Goal: Transaction & Acquisition: Purchase product/service

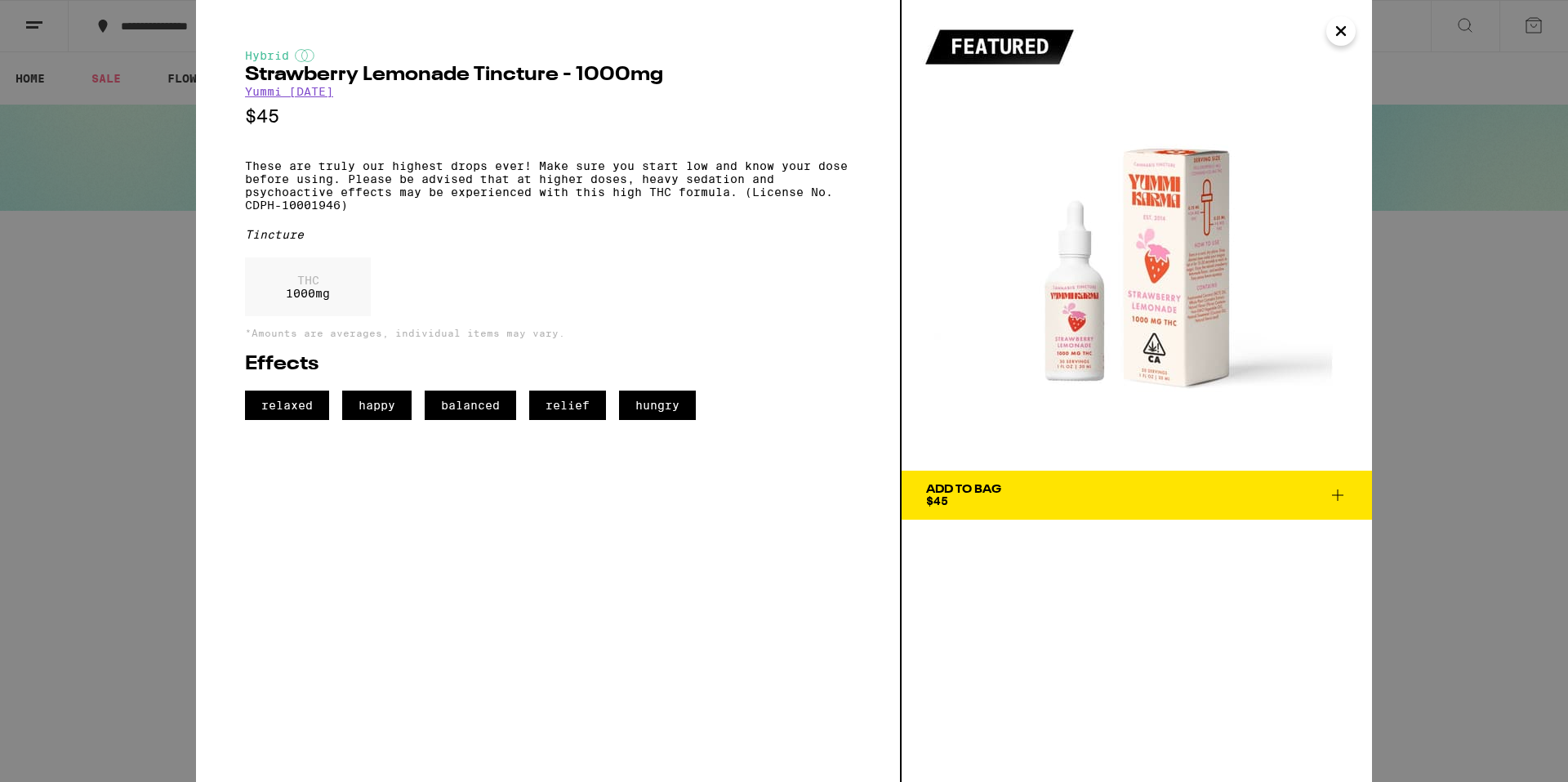
click at [1339, 27] on icon "Close" at bounding box center [1341, 30] width 19 height 25
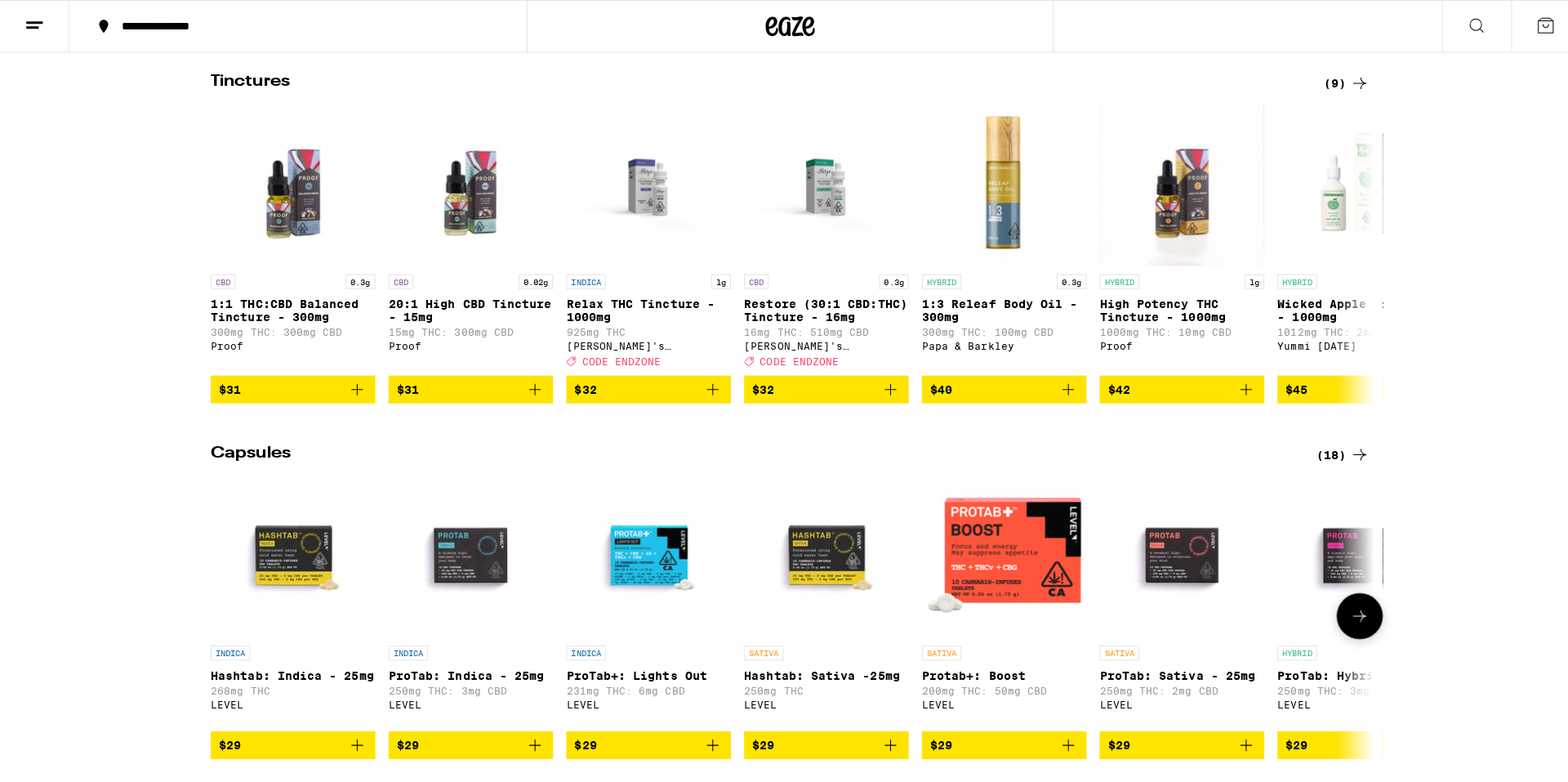
scroll to position [438, 0]
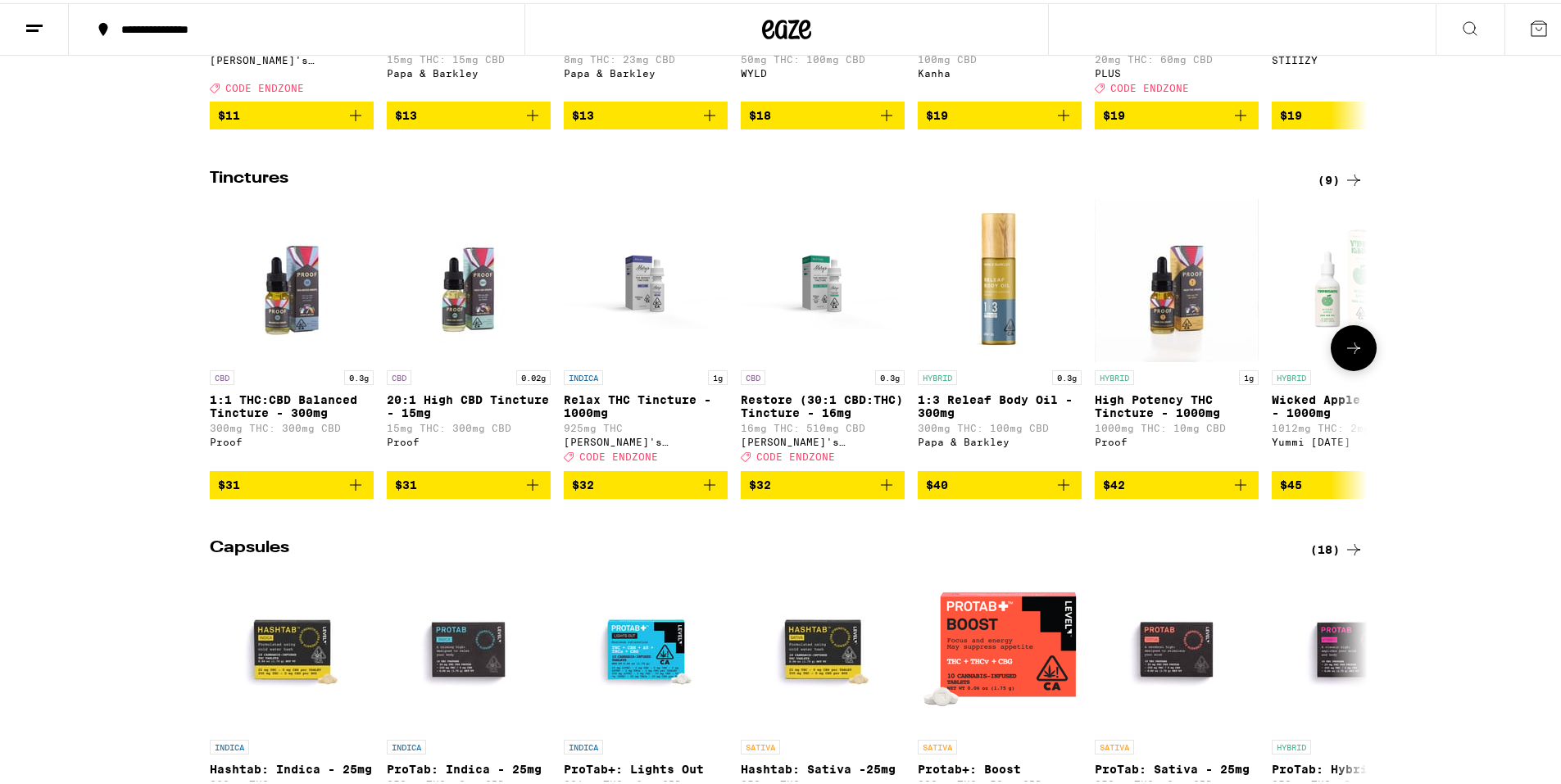
click at [1312, 280] on img "Open page for Wicked Apple Tincture - 1000mg from Yummi Karma" at bounding box center [1353, 276] width 163 height 163
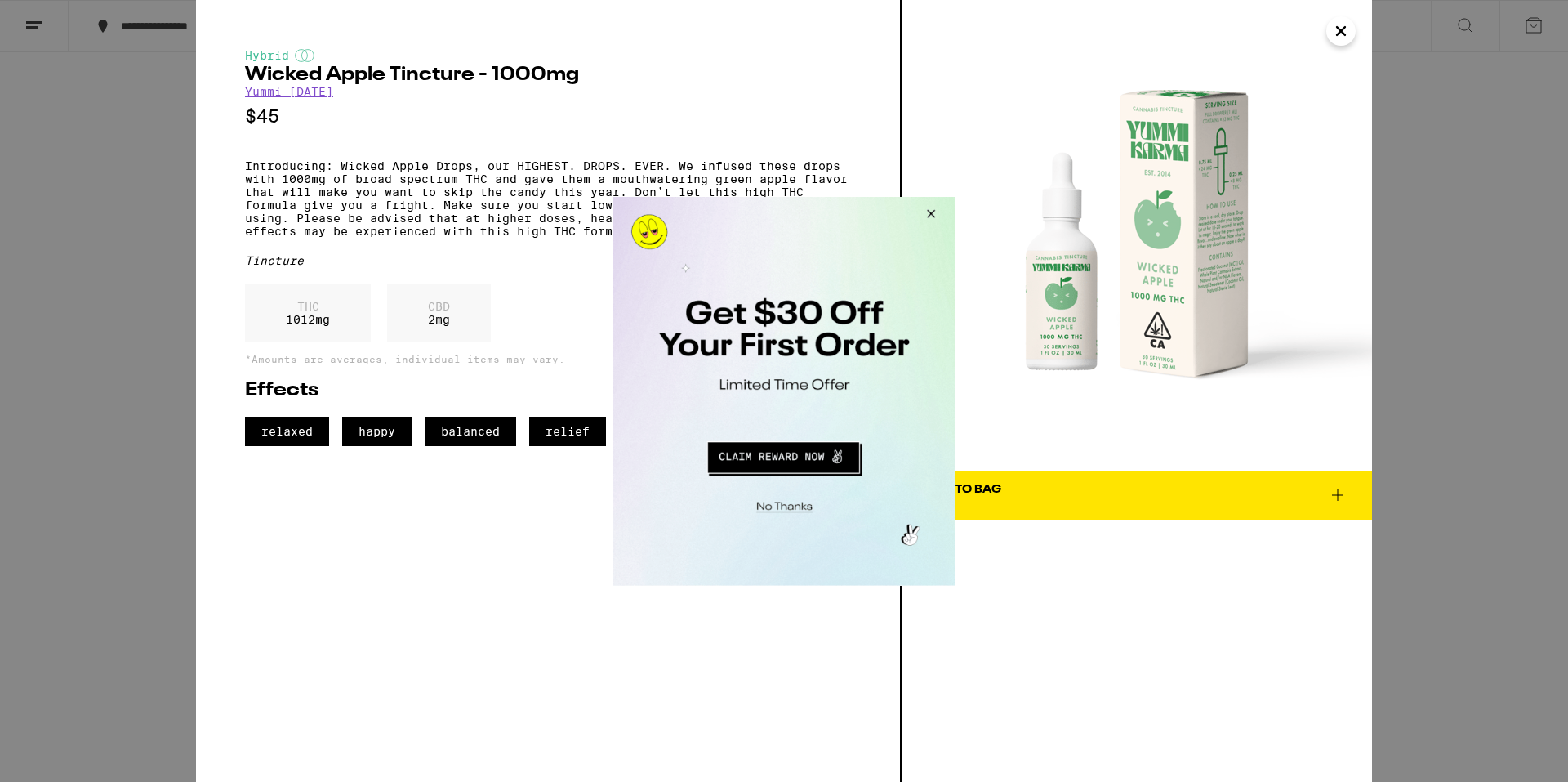
click at [931, 210] on button "Close Modal" at bounding box center [928, 216] width 44 height 40
